Goal: Task Accomplishment & Management: Manage account settings

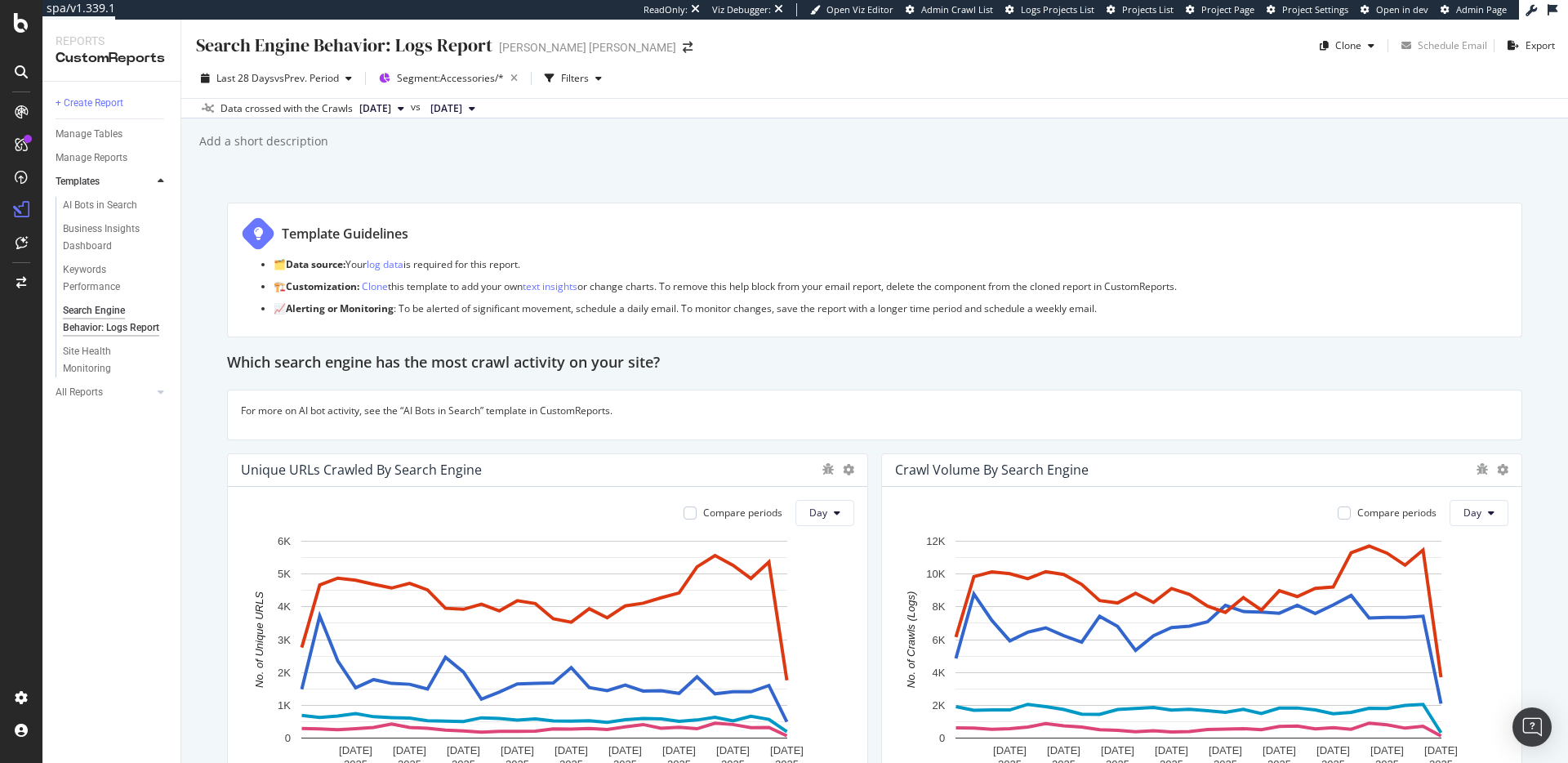
click at [1348, 154] on div "Search Engine Behavior: Logs Report Search Engine Behavior: Logs Report [PERSON…" at bounding box center [874, 391] width 1386 height 744
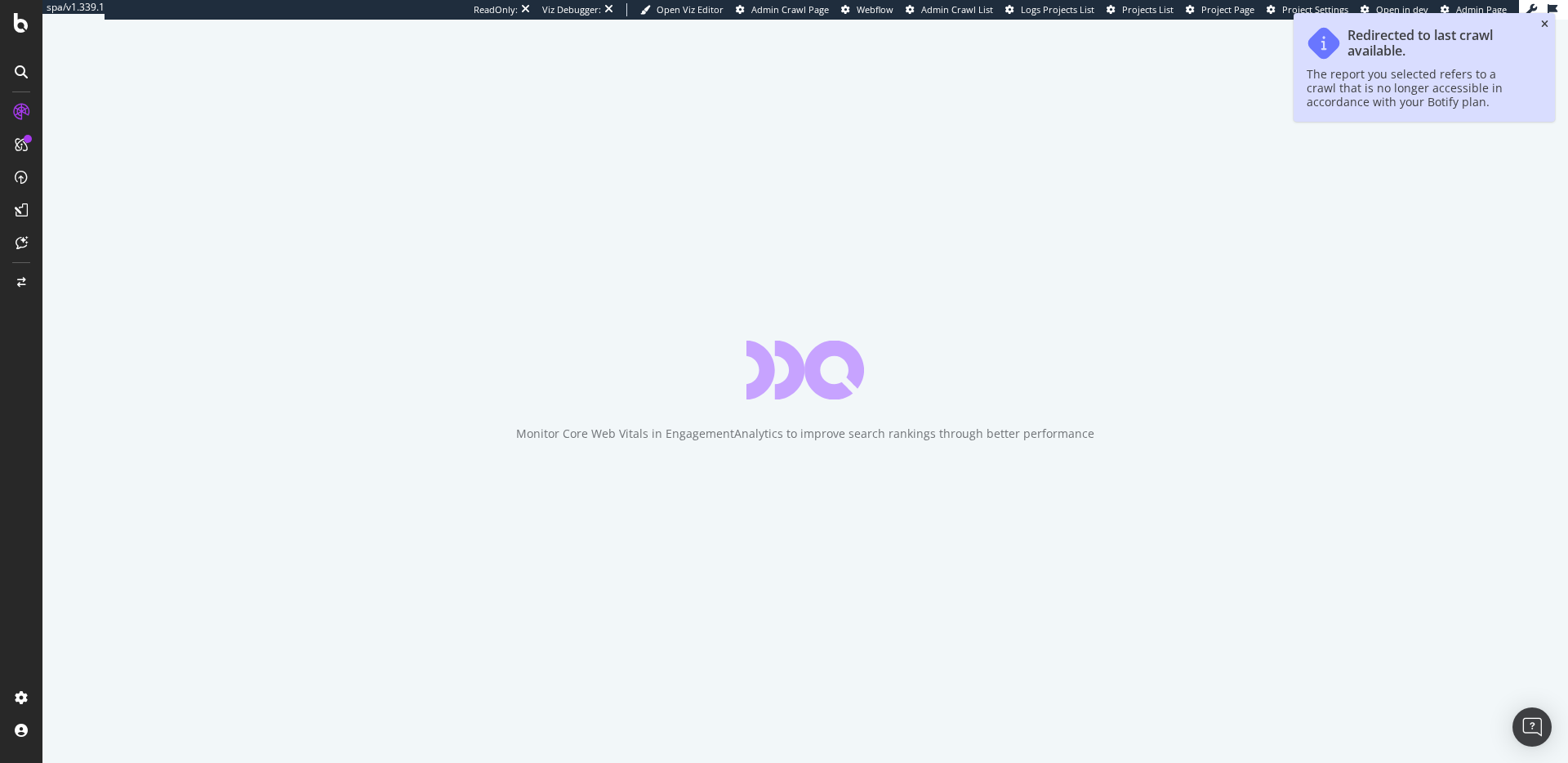
click at [1545, 26] on icon "close toast" at bounding box center [1544, 24] width 7 height 10
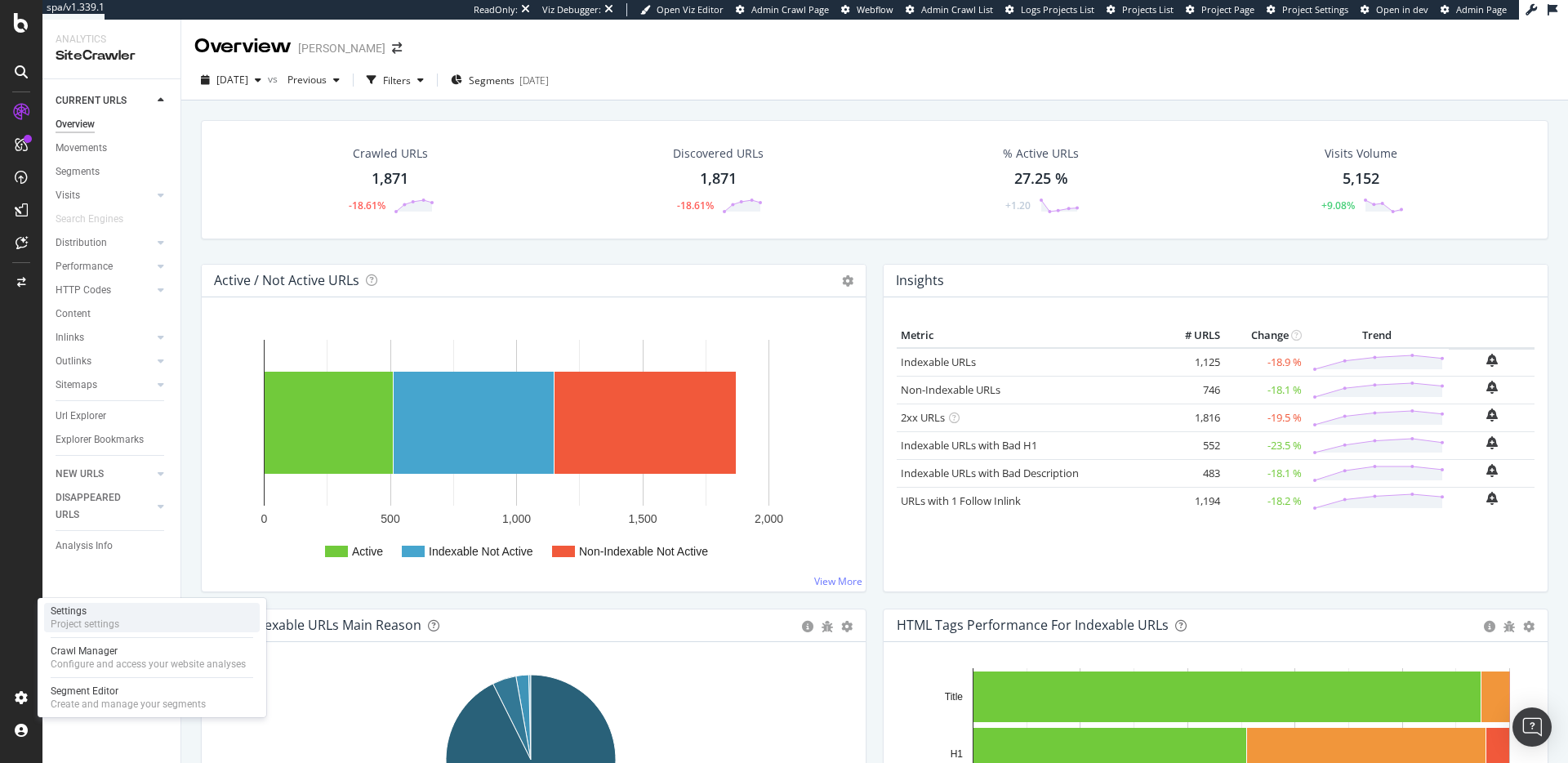
click at [137, 623] on div "Settings Project settings" at bounding box center [152, 617] width 216 height 30
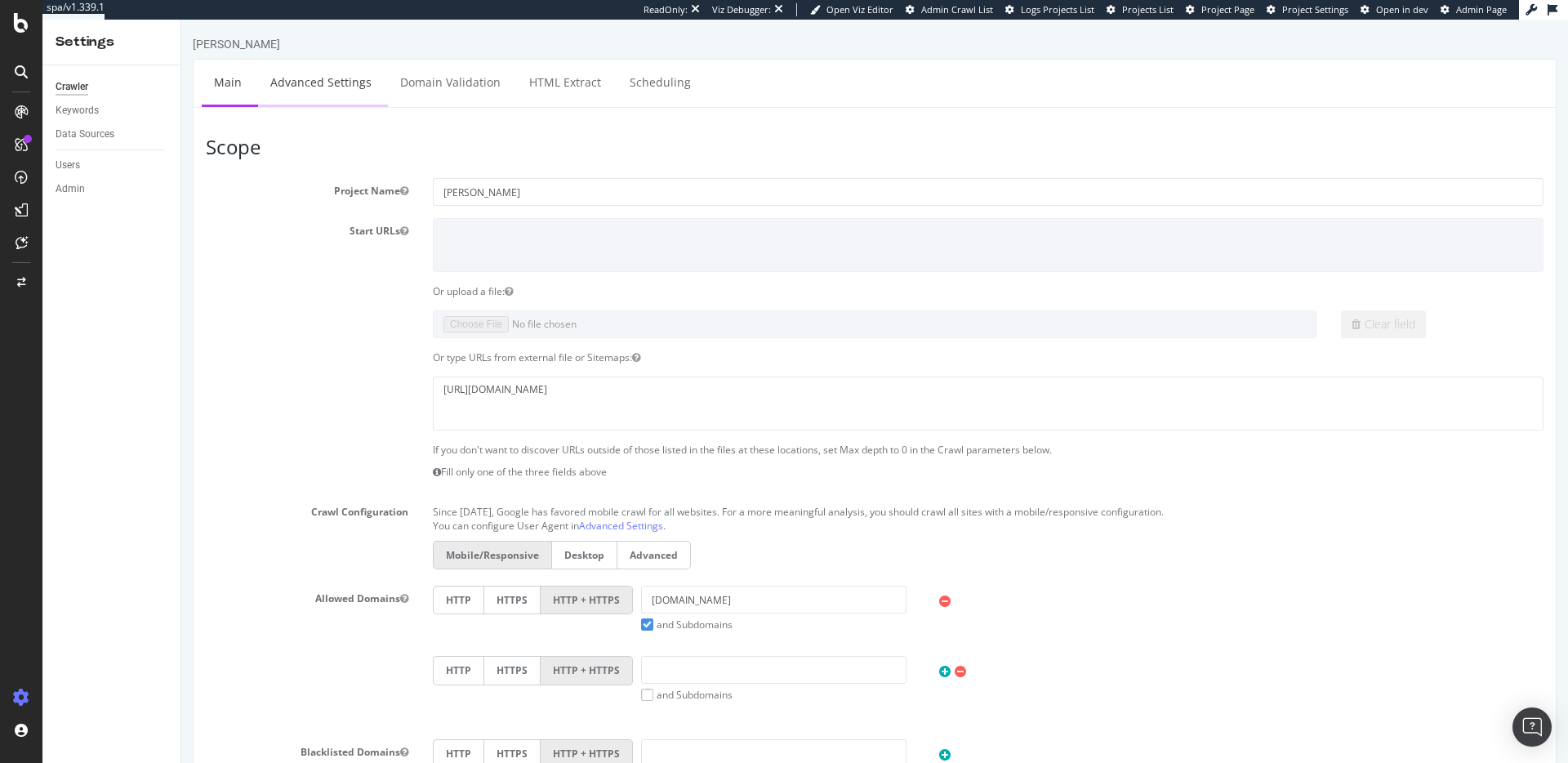
click at [343, 85] on link "Advanced Settings" at bounding box center [321, 82] width 125 height 45
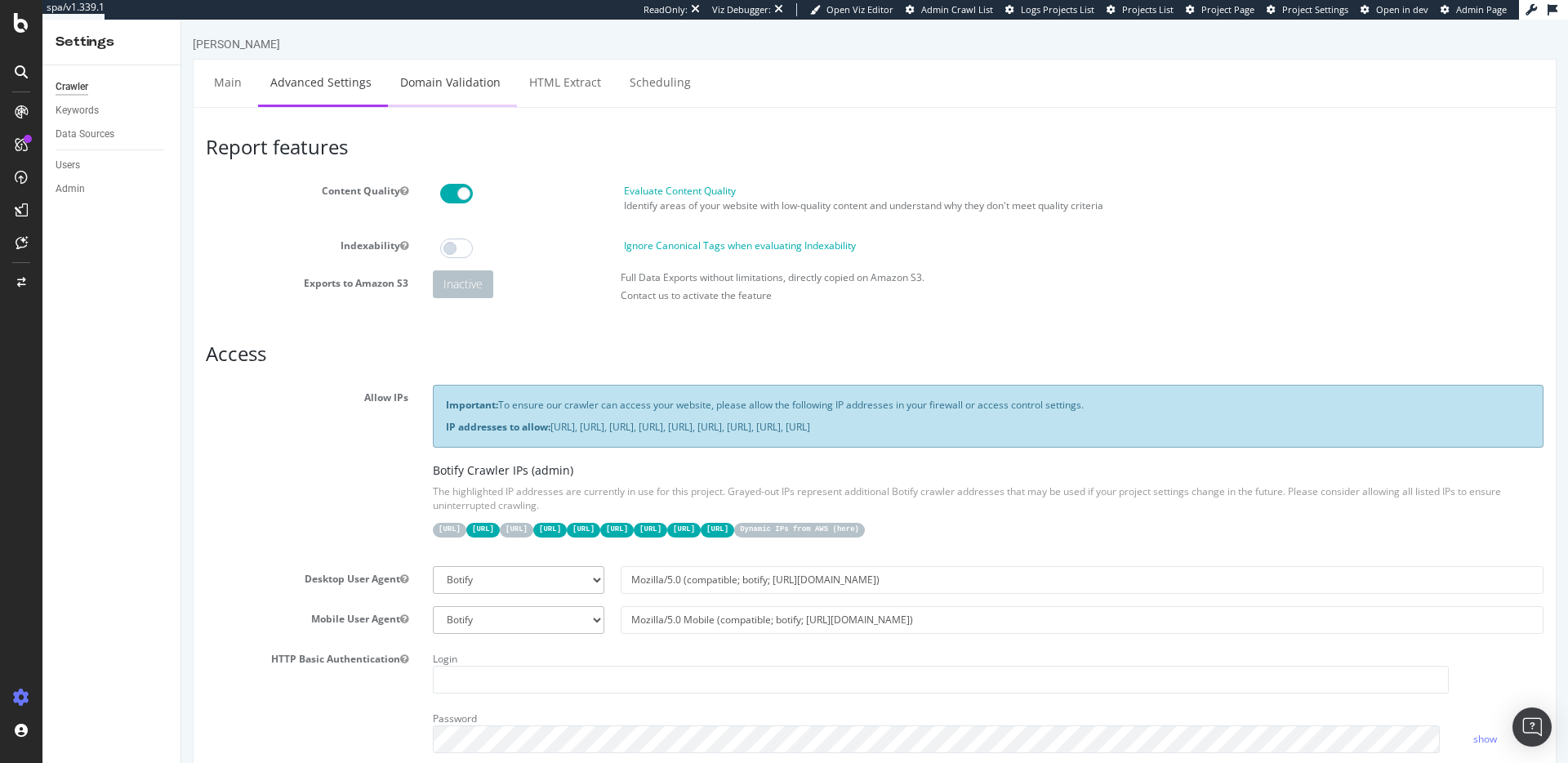
click at [460, 76] on link "Domain Validation" at bounding box center [449, 82] width 125 height 45
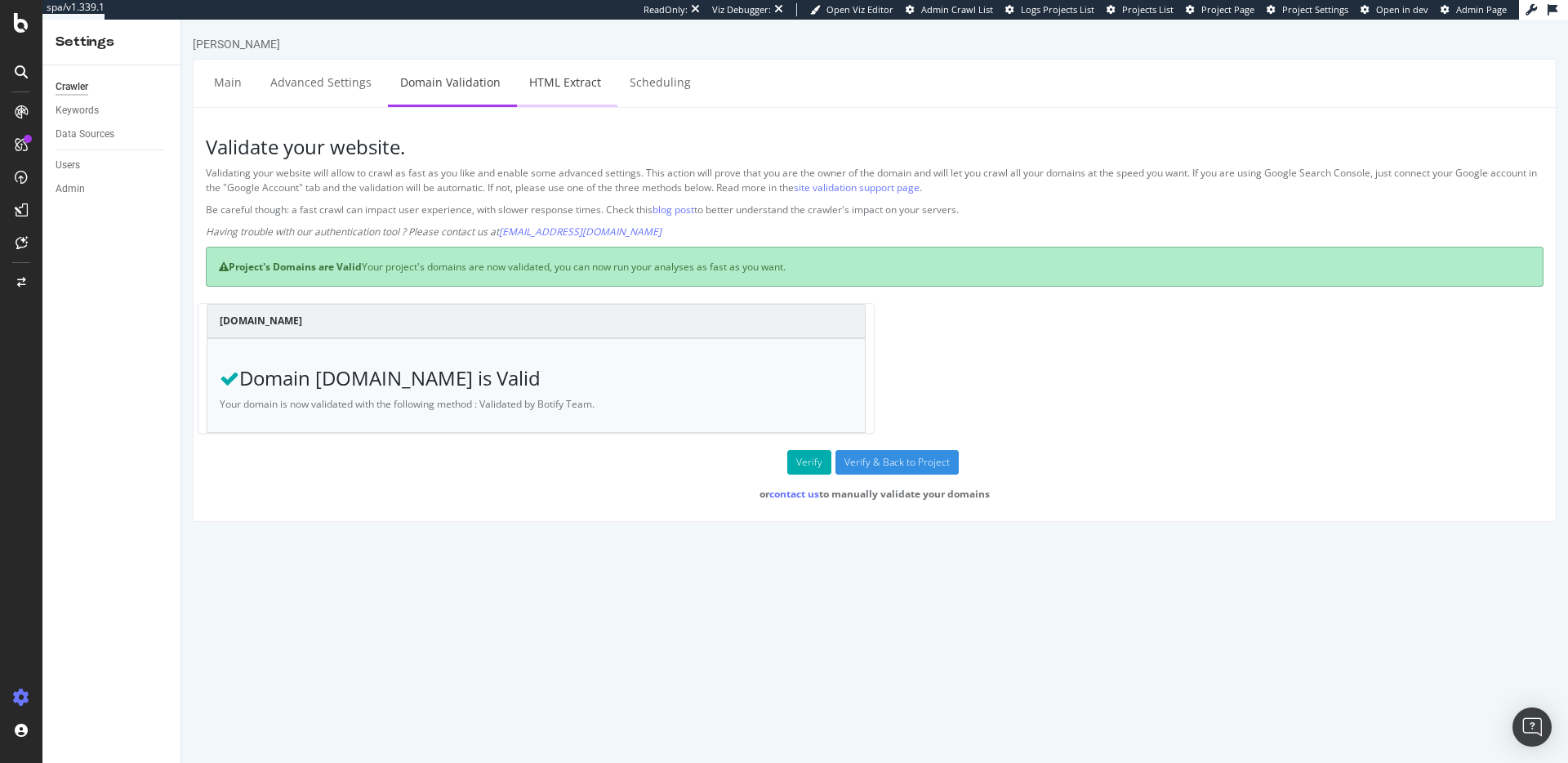
click at [551, 87] on link "HTML Extract" at bounding box center [564, 82] width 96 height 45
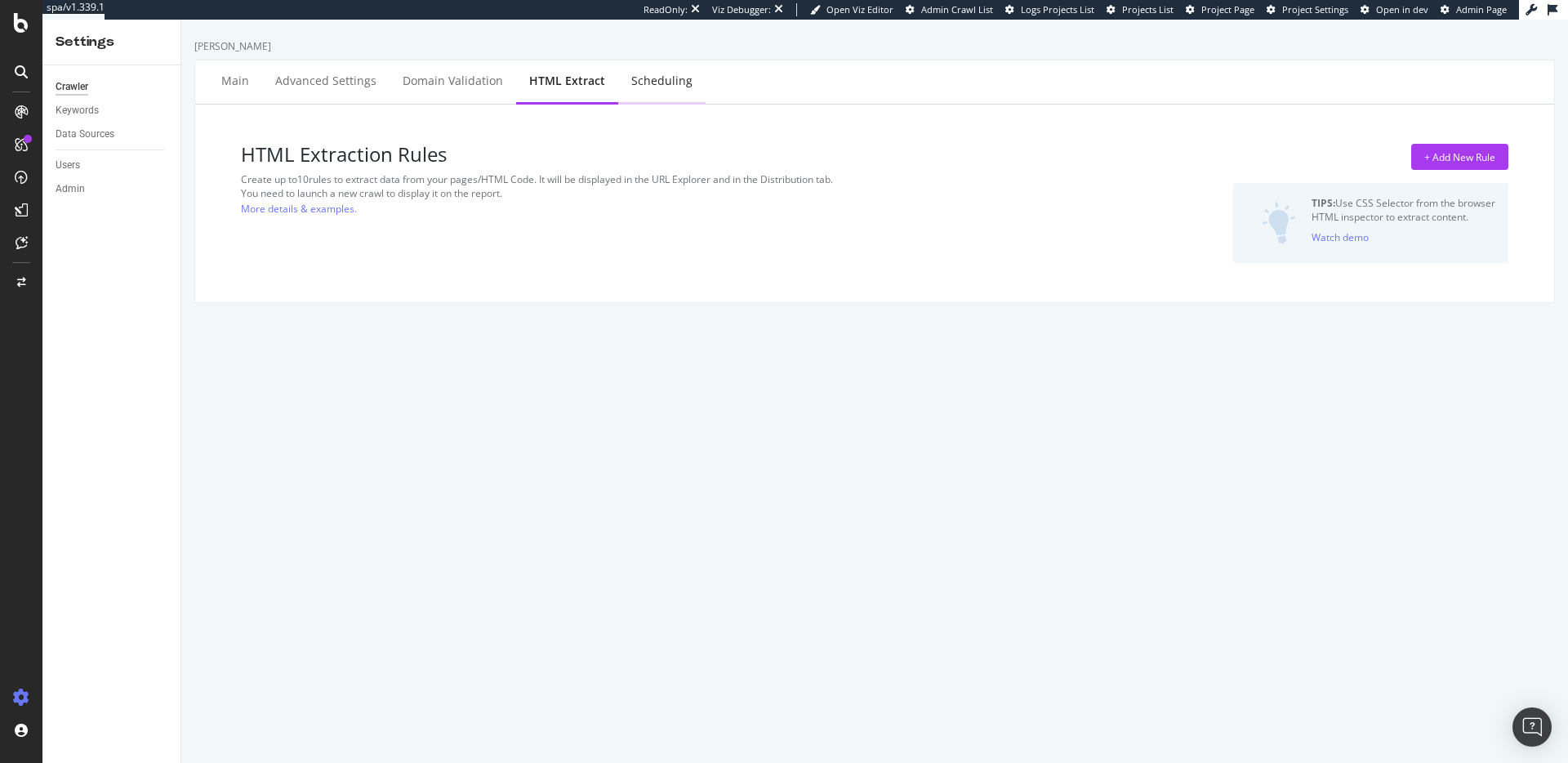
click at [653, 84] on div "Scheduling" at bounding box center [661, 81] width 61 height 17
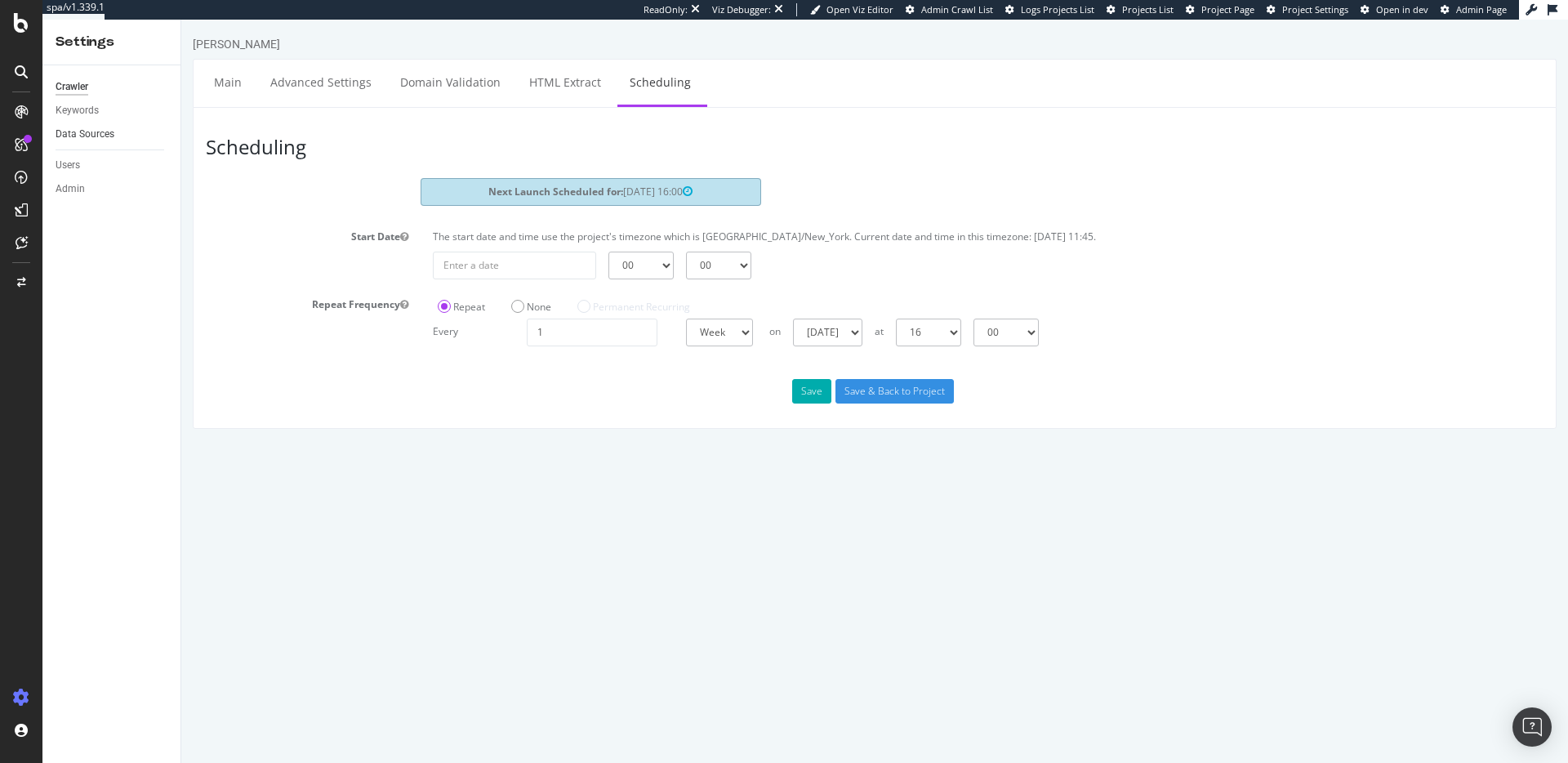
click at [119, 137] on link "Data Sources" at bounding box center [112, 134] width 113 height 18
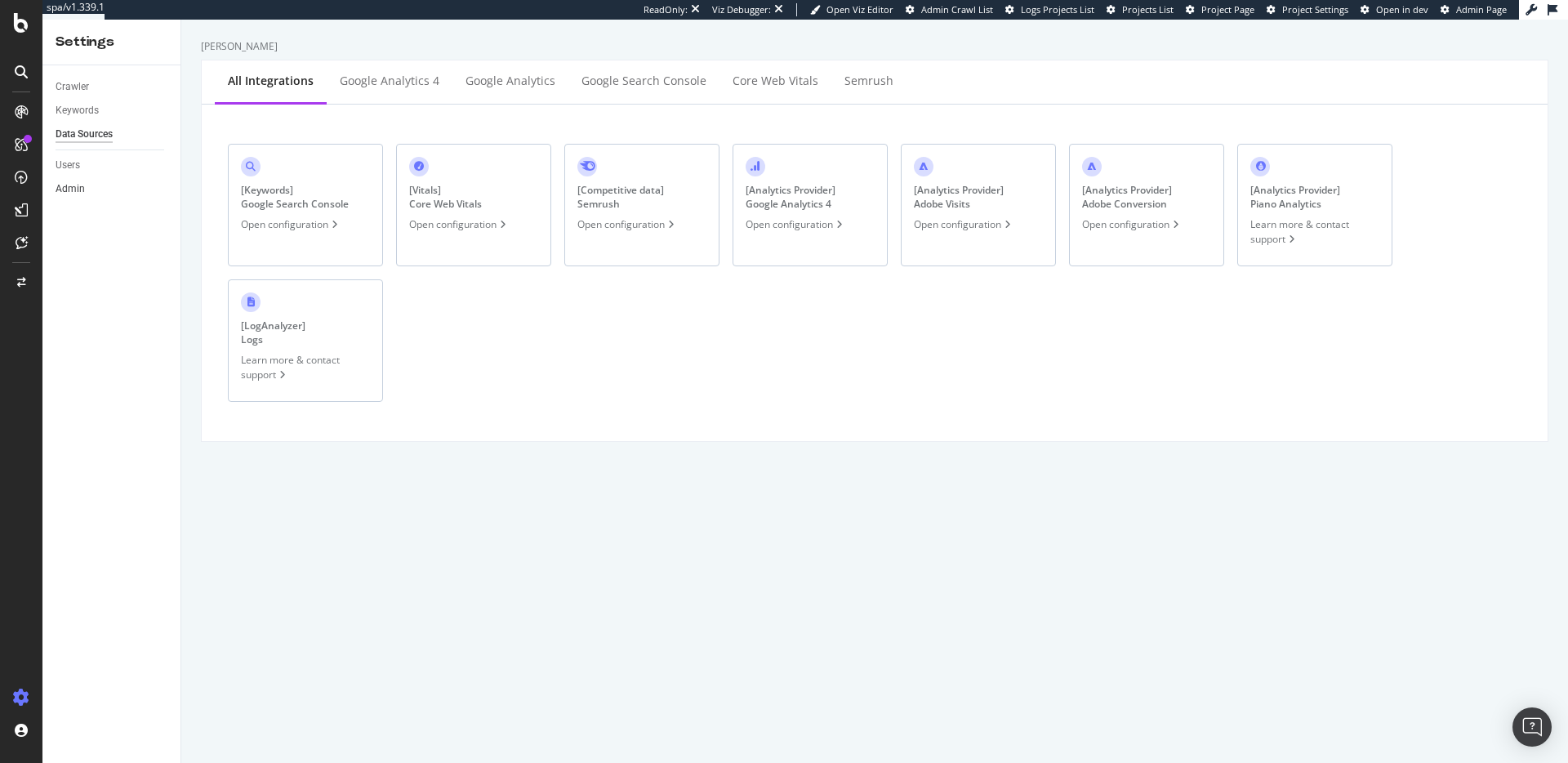
click at [92, 186] on link "Admin" at bounding box center [112, 189] width 113 height 18
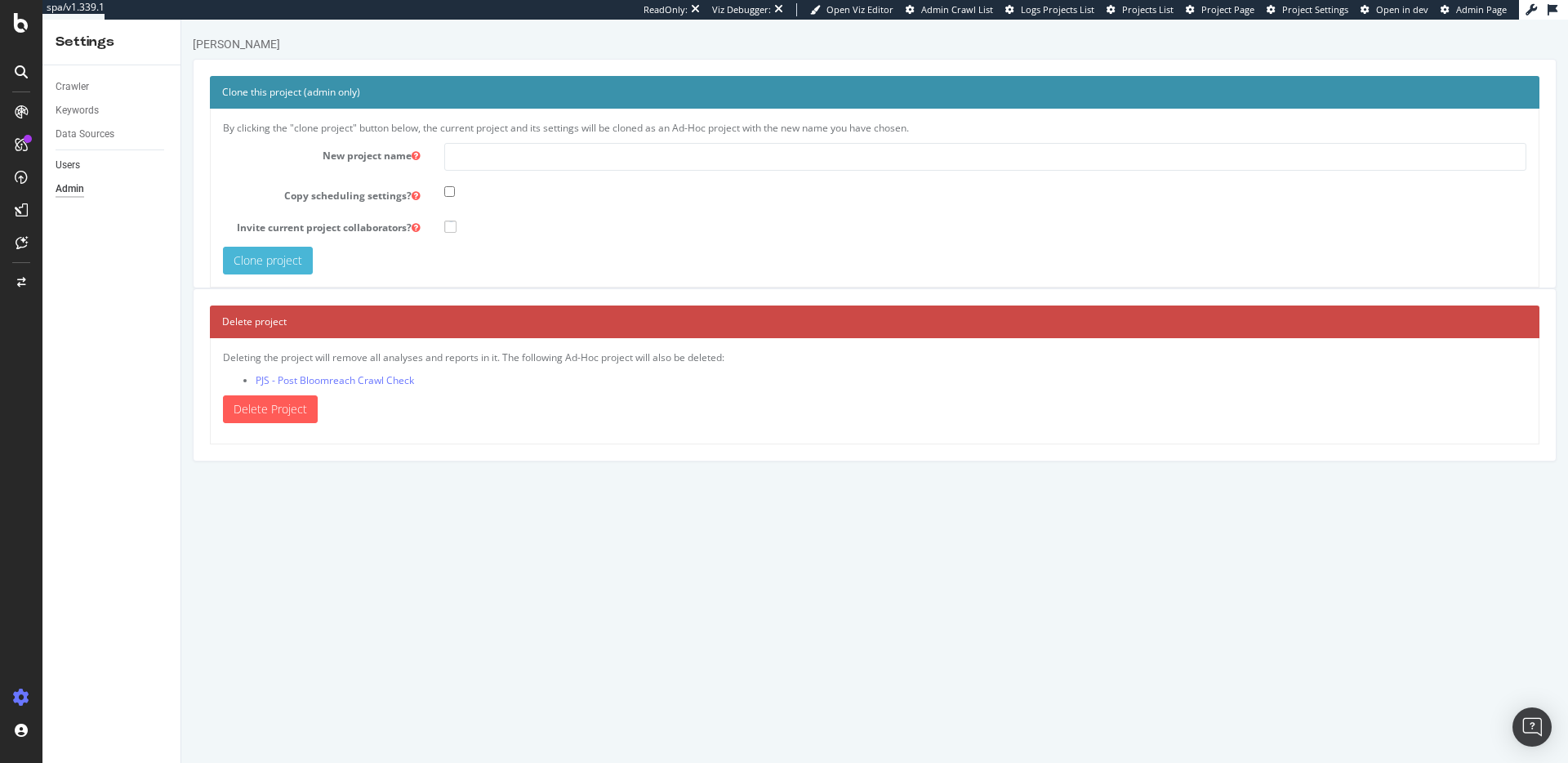
click at [100, 160] on link "Users" at bounding box center [112, 165] width 113 height 18
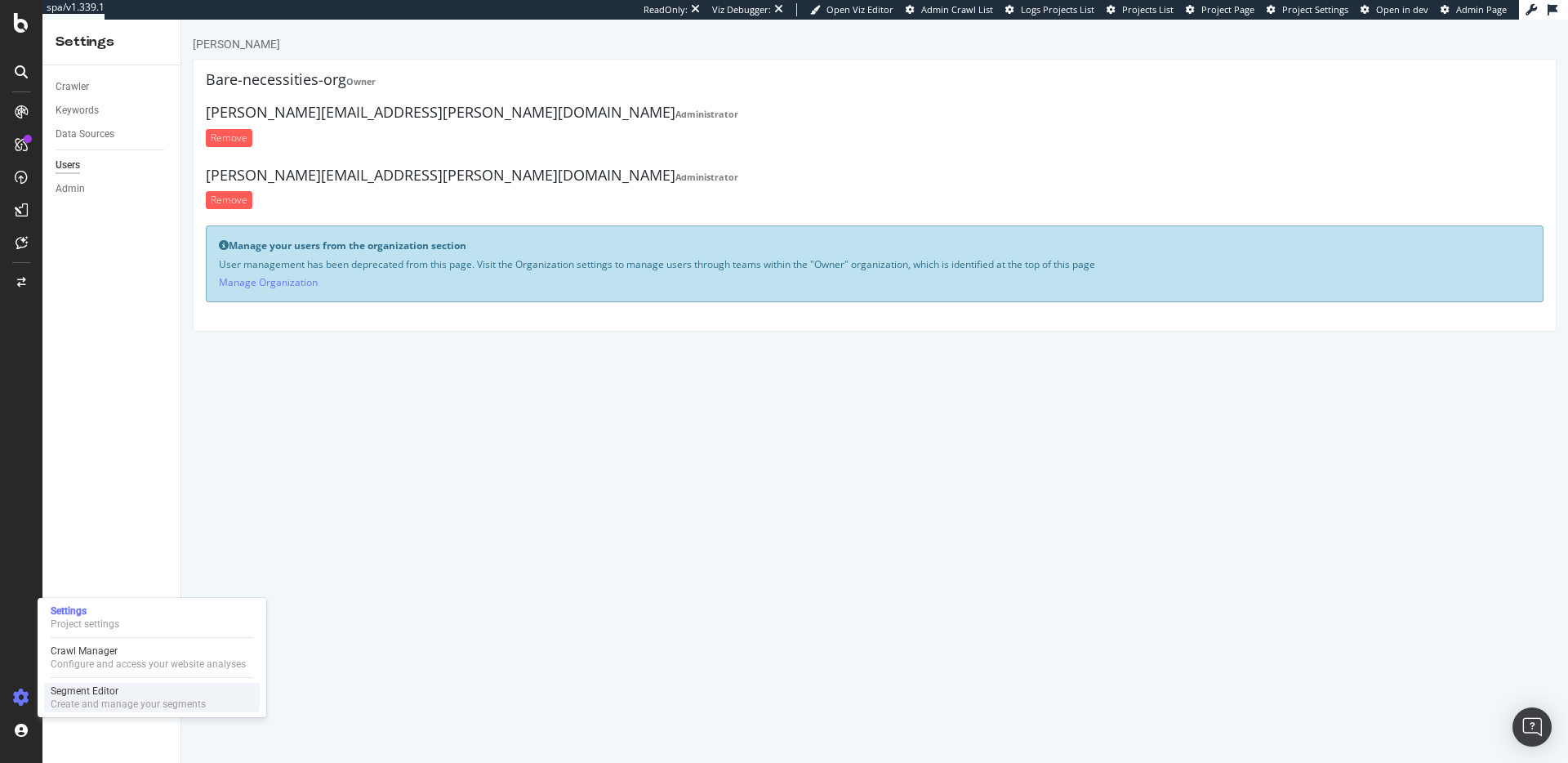
click at [125, 686] on div "Segment Editor" at bounding box center [128, 691] width 155 height 13
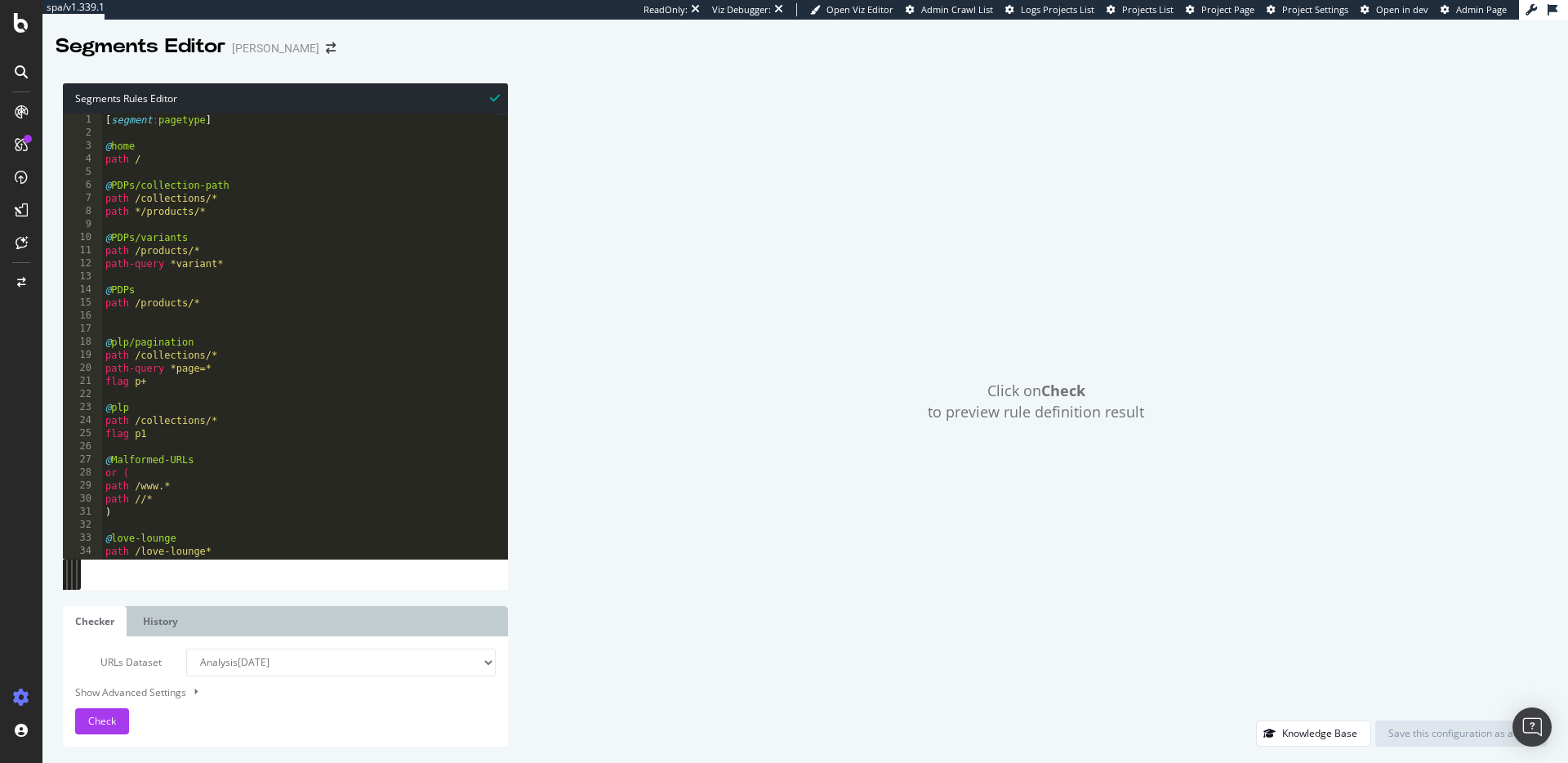
click at [188, 691] on button at bounding box center [195, 691] width 16 height 18
select select "5000"
select select "100"
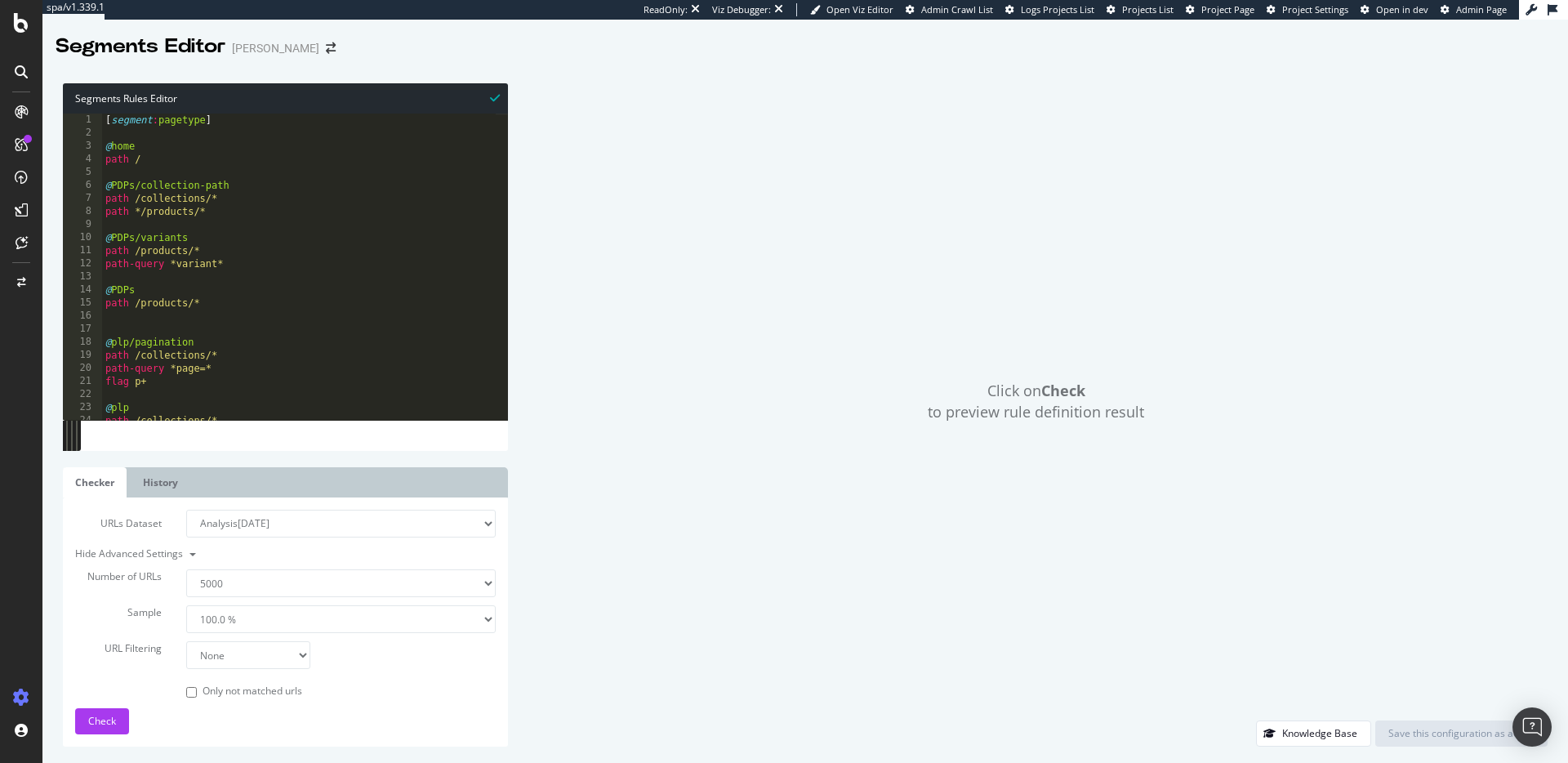
click at [376, 486] on ul "Checker History" at bounding box center [285, 482] width 445 height 30
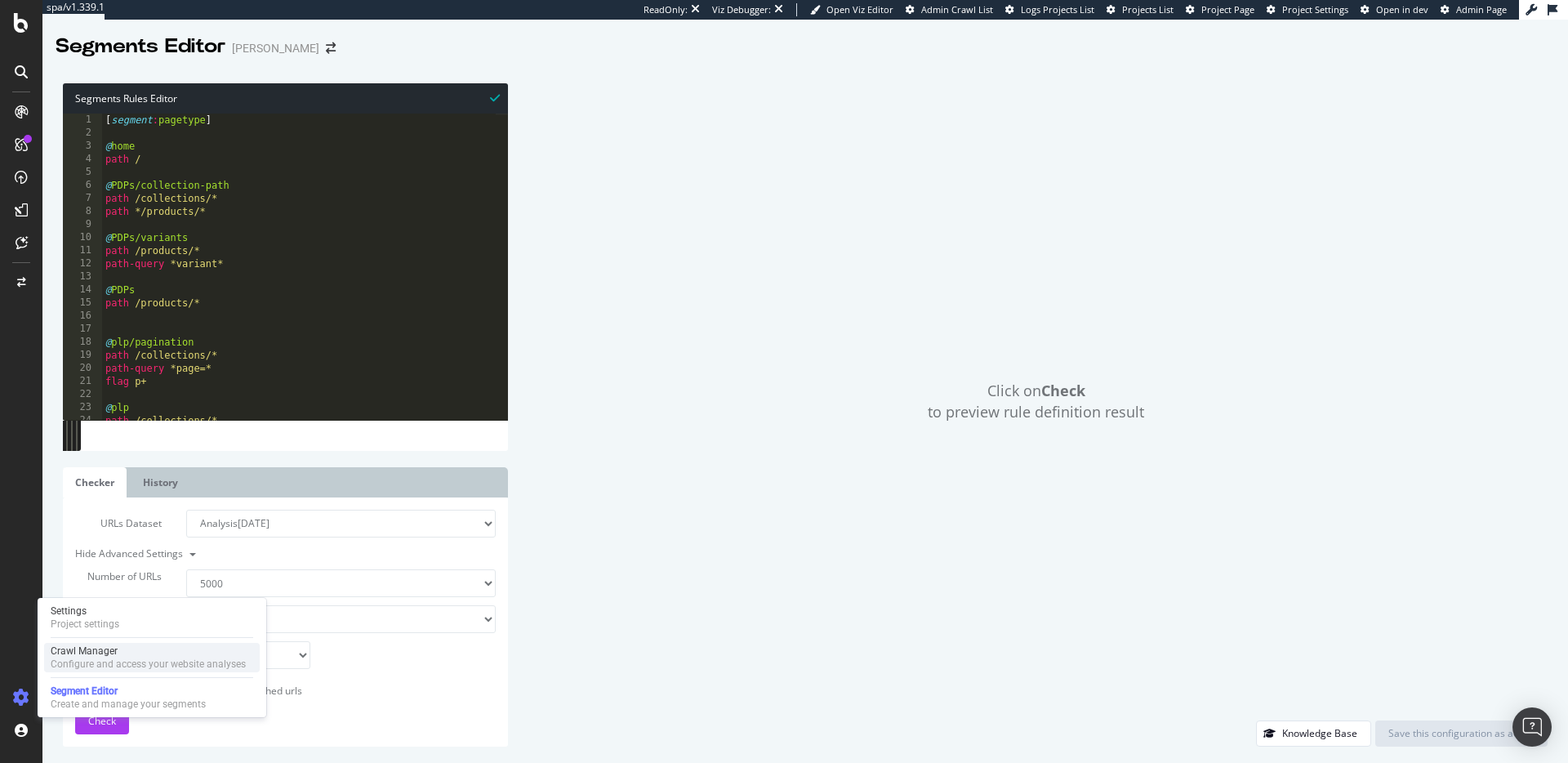
click at [109, 662] on div "Configure and access your website analyses" at bounding box center [148, 664] width 196 height 13
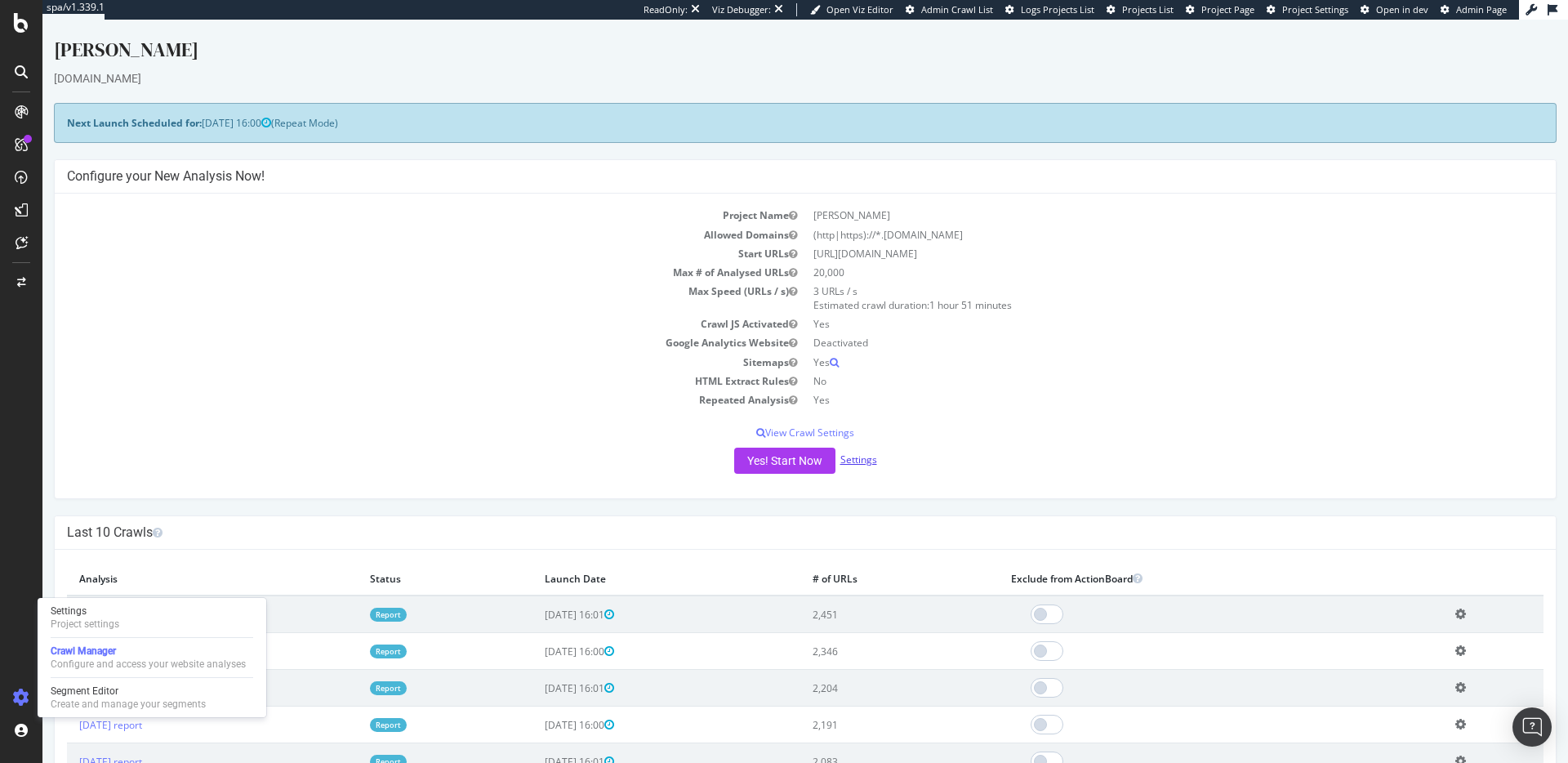
click at [853, 459] on link "Settings" at bounding box center [859, 459] width 37 height 14
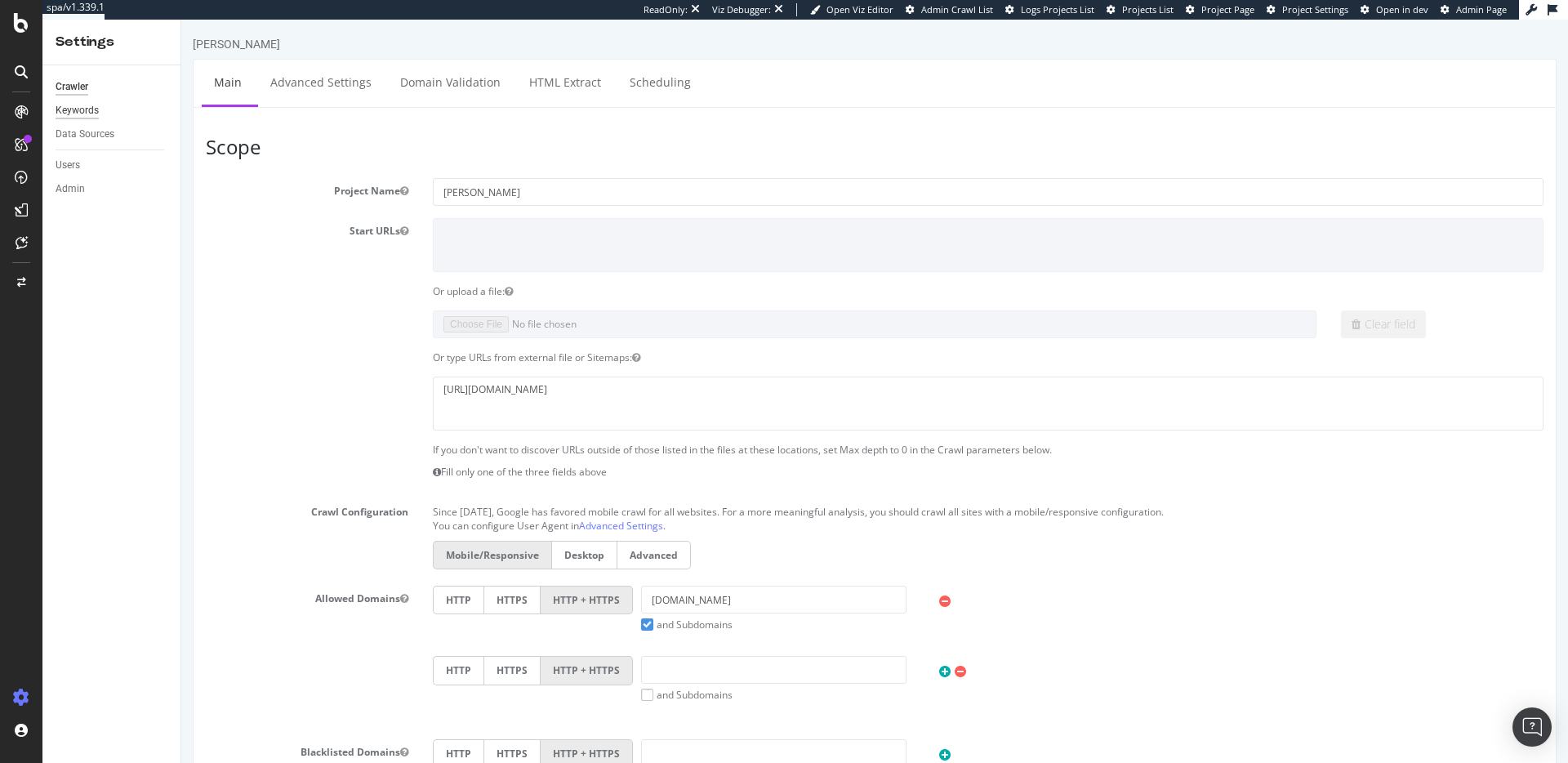
click at [77, 107] on div "Keywords" at bounding box center [77, 111] width 43 height 18
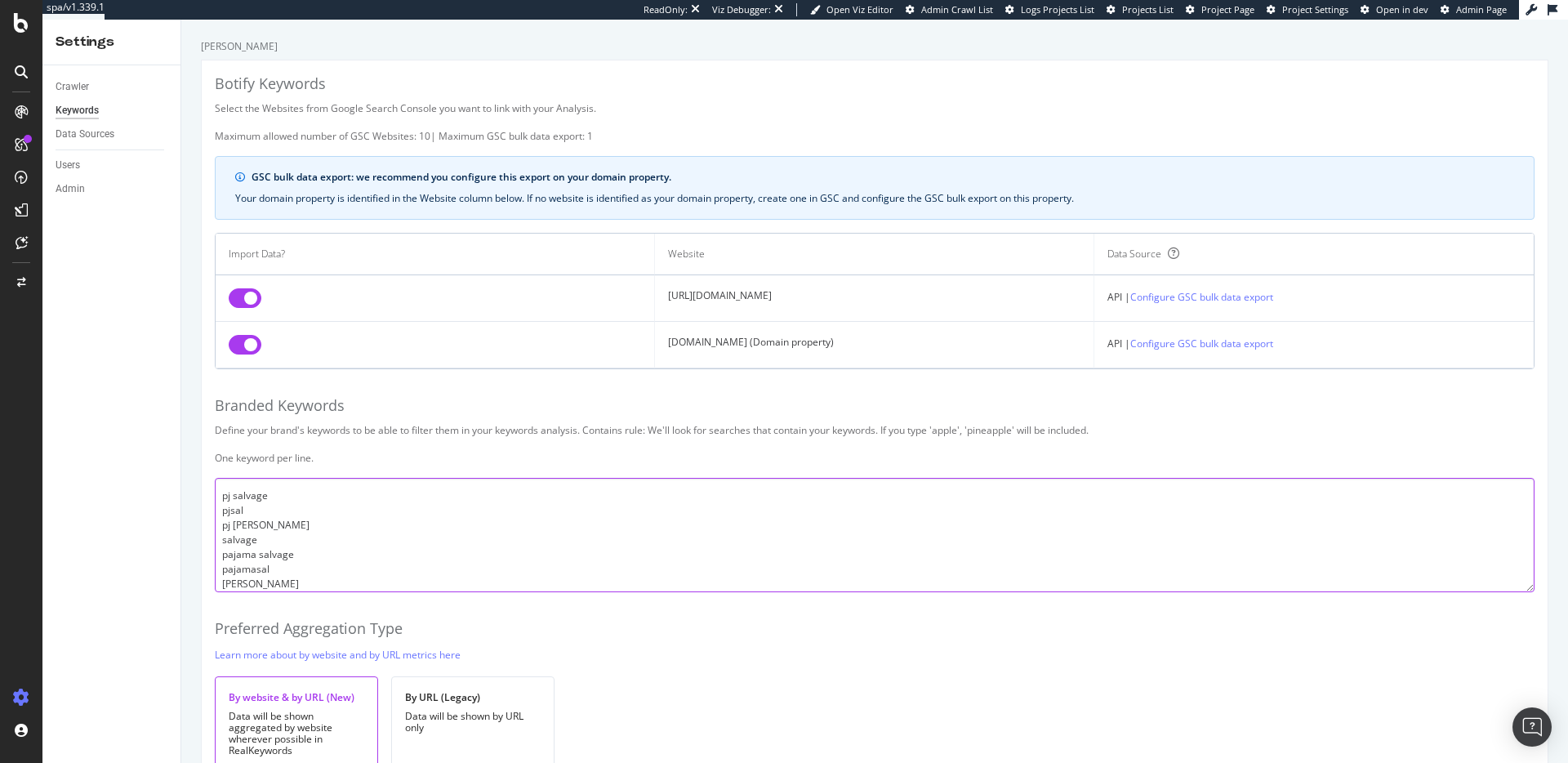
drag, startPoint x: 275, startPoint y: 496, endPoint x: 222, endPoint y: 471, distance: 58.6
click at [218, 464] on div "Botify Keywords Select the Websites from Google Search Console you want to link…" at bounding box center [874, 442] width 1346 height 762
